Goal: Task Accomplishment & Management: Manage account settings

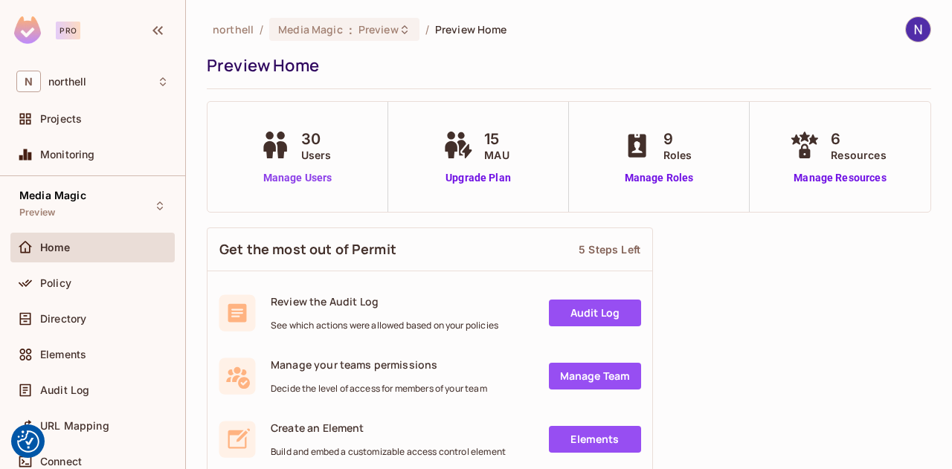
click at [294, 178] on link "Manage Users" at bounding box center [298, 178] width 83 height 16
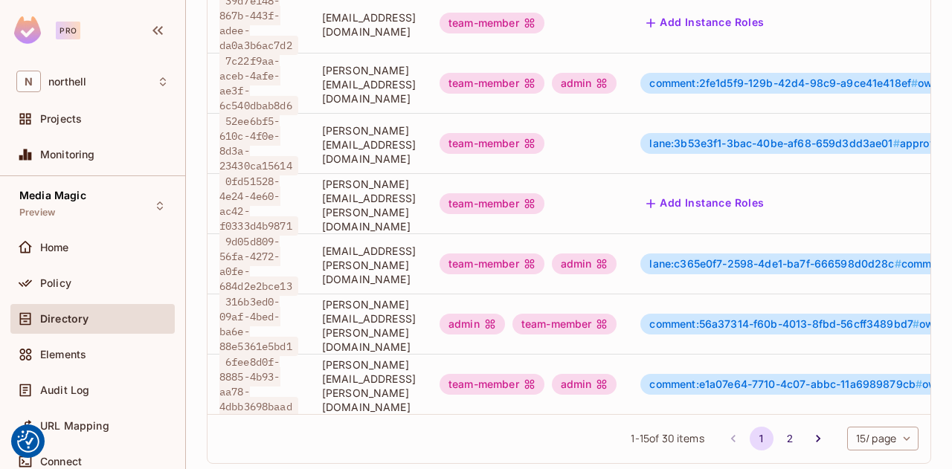
scroll to position [729, 0]
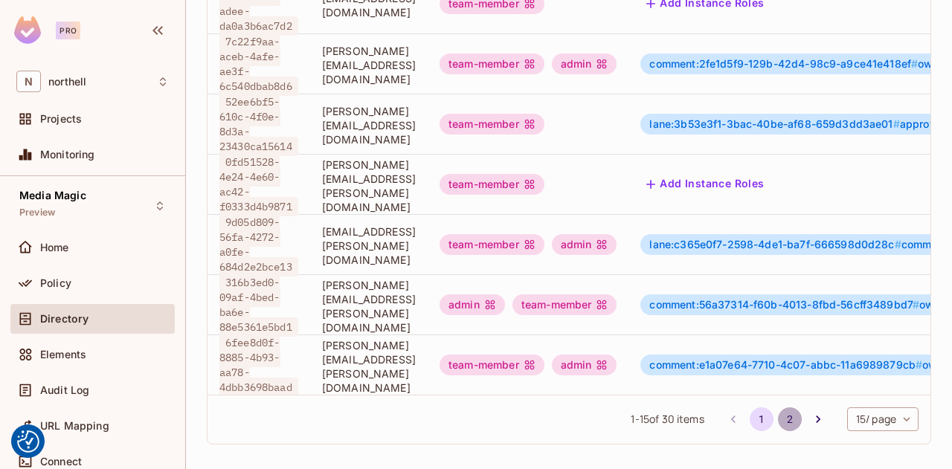
click at [778, 413] on button "2" at bounding box center [790, 419] width 24 height 24
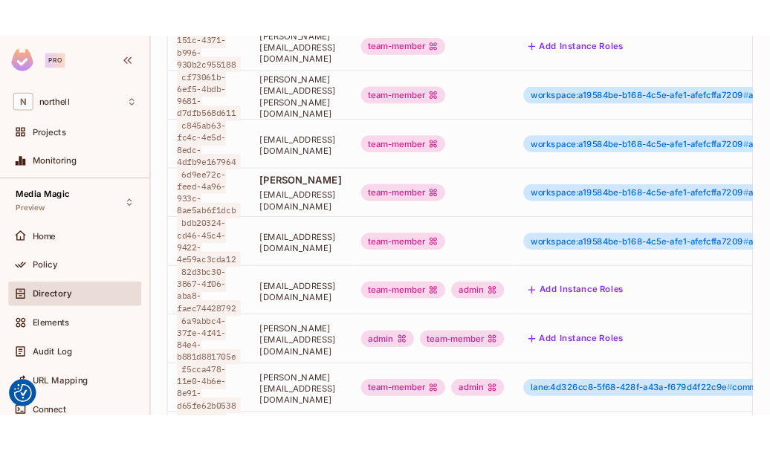
scroll to position [600, 0]
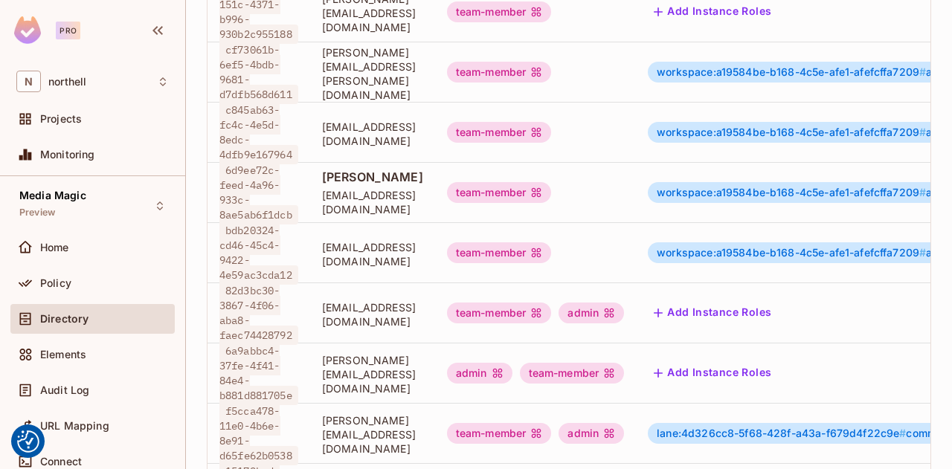
click at [352, 181] on div "[PERSON_NAME] [EMAIL_ADDRESS][DOMAIN_NAME]" at bounding box center [372, 193] width 101 height 48
click at [355, 187] on div "[PERSON_NAME] [EMAIL_ADDRESS][DOMAIN_NAME]" at bounding box center [372, 193] width 101 height 48
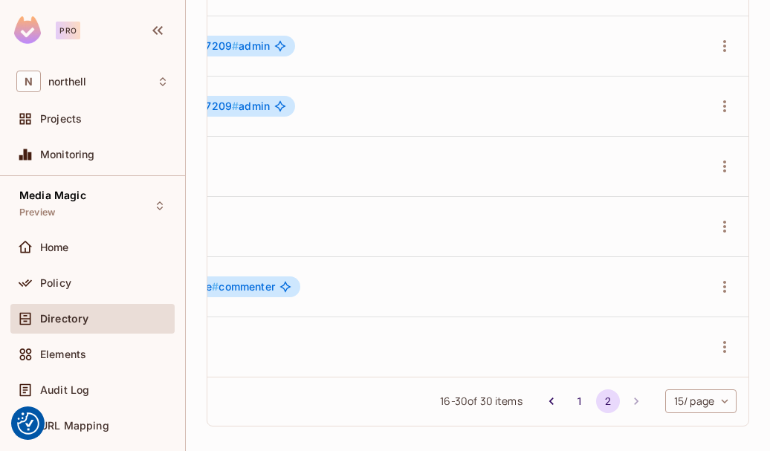
scroll to position [0, 793]
click at [716, 37] on icon "button" at bounding box center [725, 46] width 18 height 18
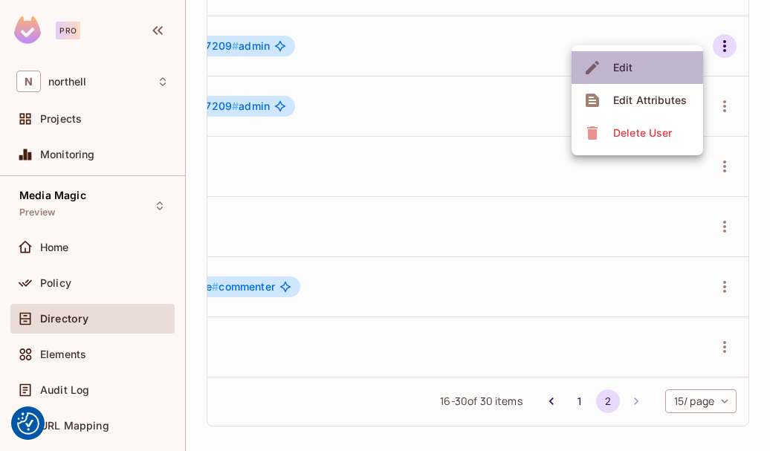
click at [617, 66] on div "Edit" at bounding box center [623, 67] width 20 height 15
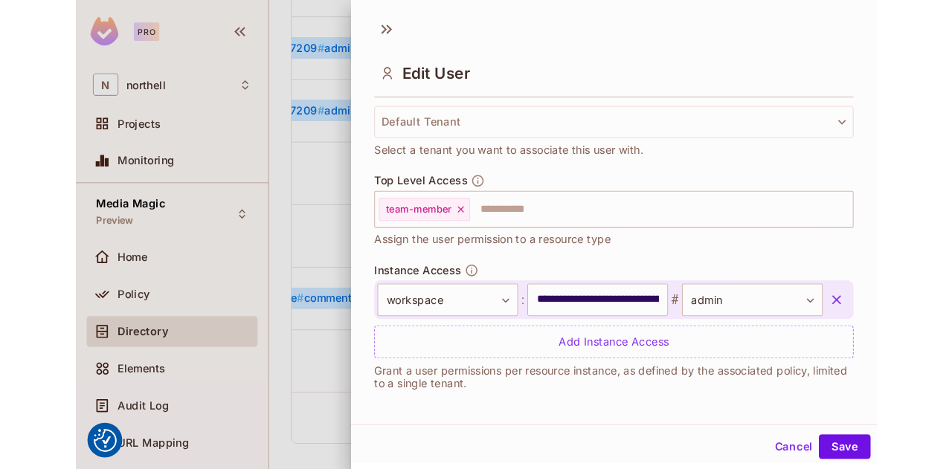
scroll to position [376, 0]
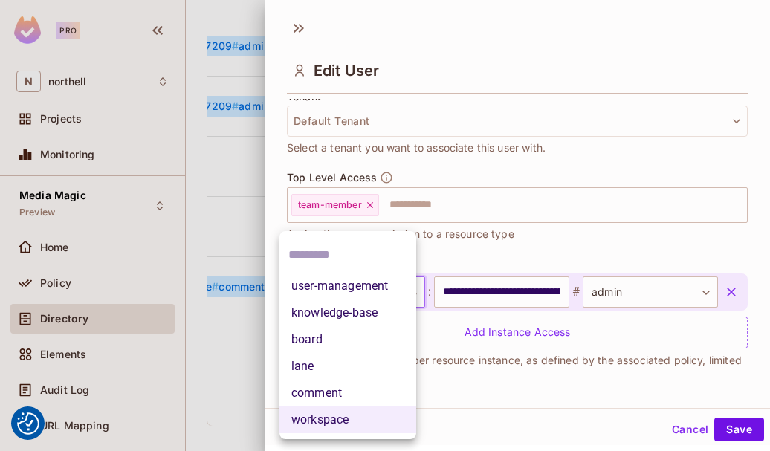
click at [407, 297] on body "We use cookies to enhance your browsing experience, serve personalized ads or c…" at bounding box center [385, 225] width 770 height 451
click at [584, 17] on div at bounding box center [385, 225] width 770 height 451
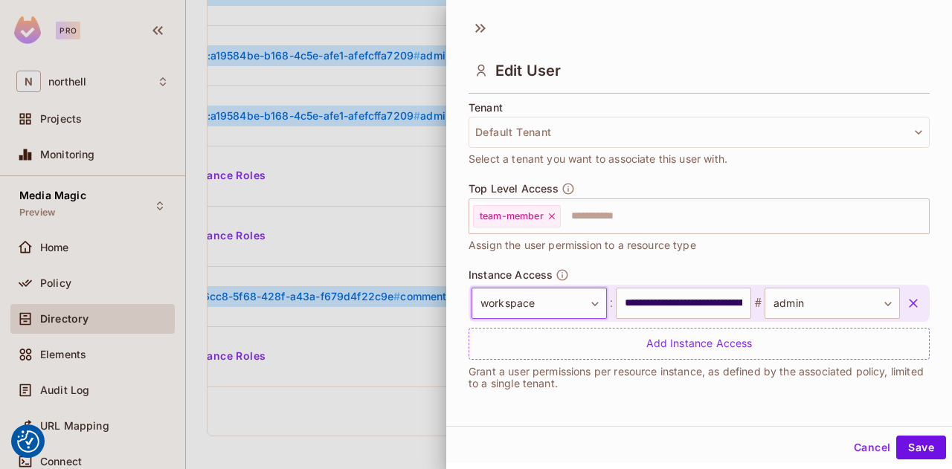
scroll to position [364, 0]
